Goal: Browse casually

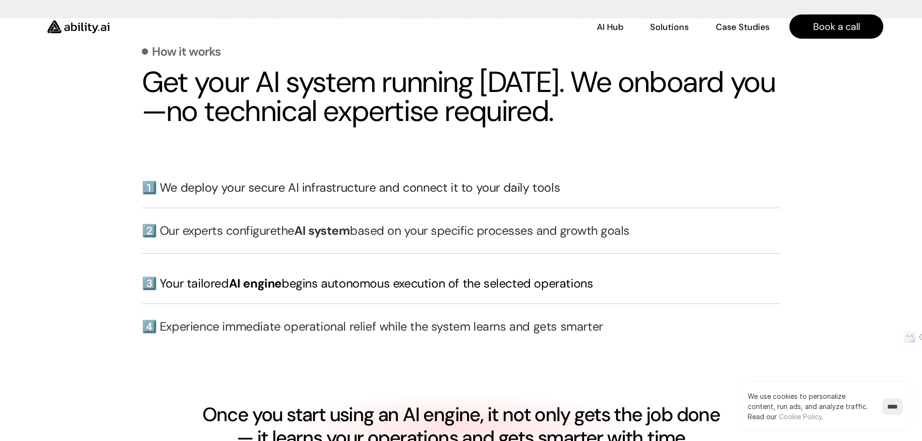
scroll to position [2081, 0]
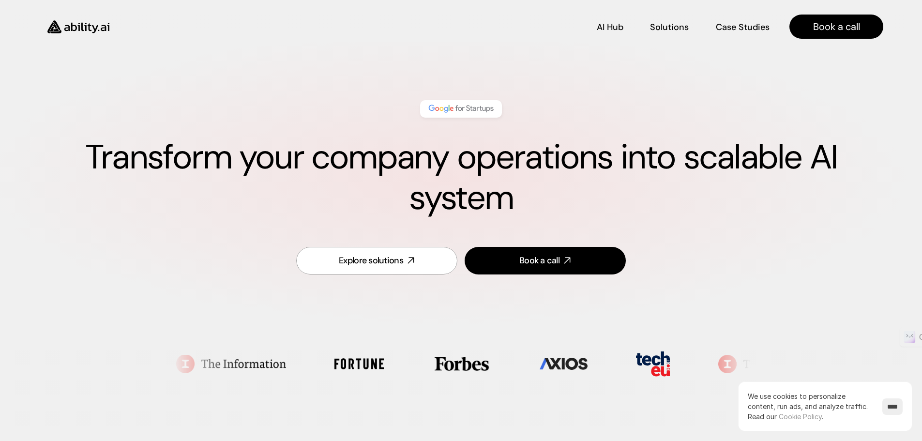
click at [3, 48] on div "Transform your company operations into scalable AI system Explore solutions Boo…" at bounding box center [461, 188] width 922 height 292
